Goal: Find specific page/section: Find specific page/section

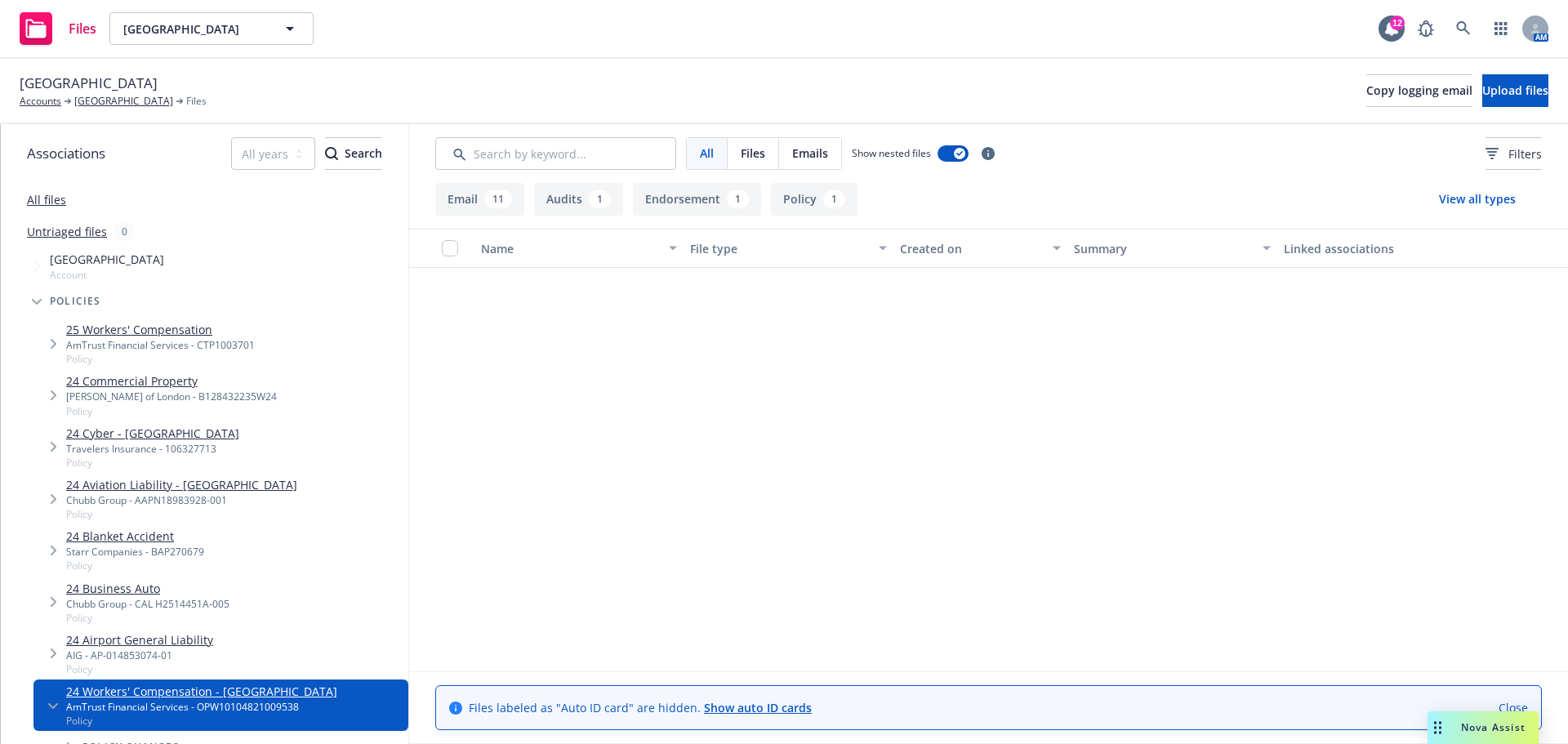
scroll to position [526, 0]
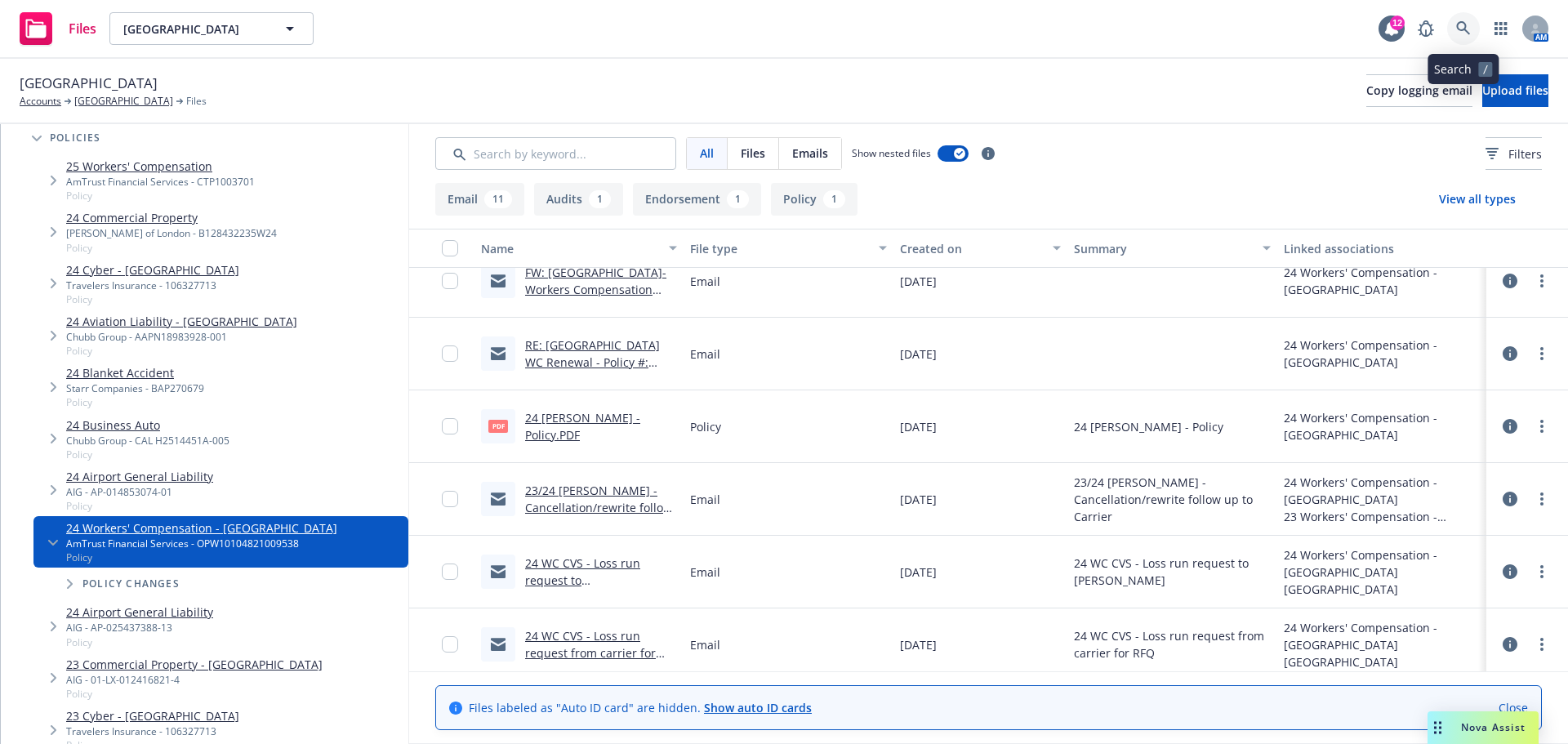
click at [1459, 17] on link at bounding box center [1463, 28] width 32 height 32
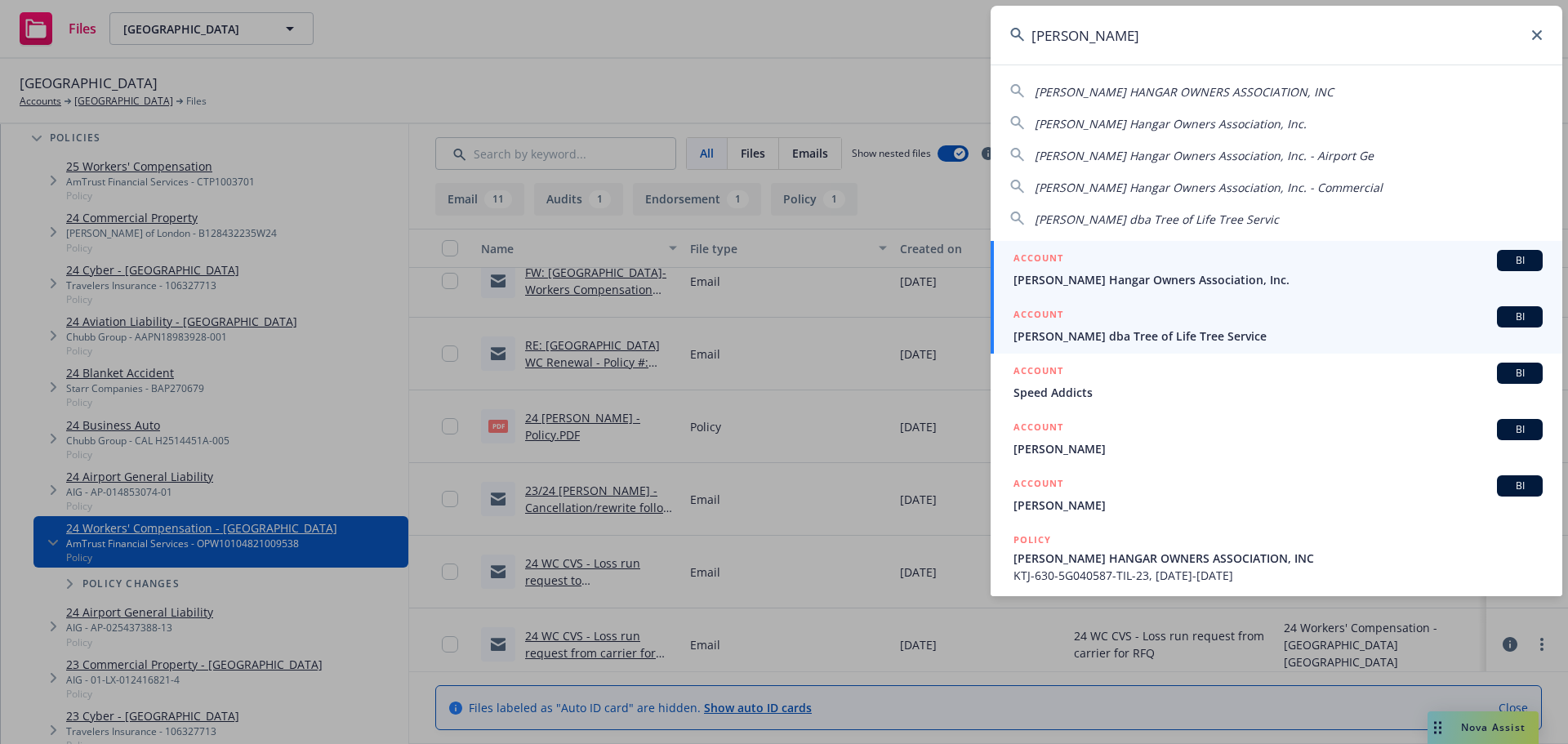
type input "[PERSON_NAME]"
click at [1098, 269] on div "ACCOUNT BI" at bounding box center [1278, 260] width 529 height 21
